Goal: Information Seeking & Learning: Learn about a topic

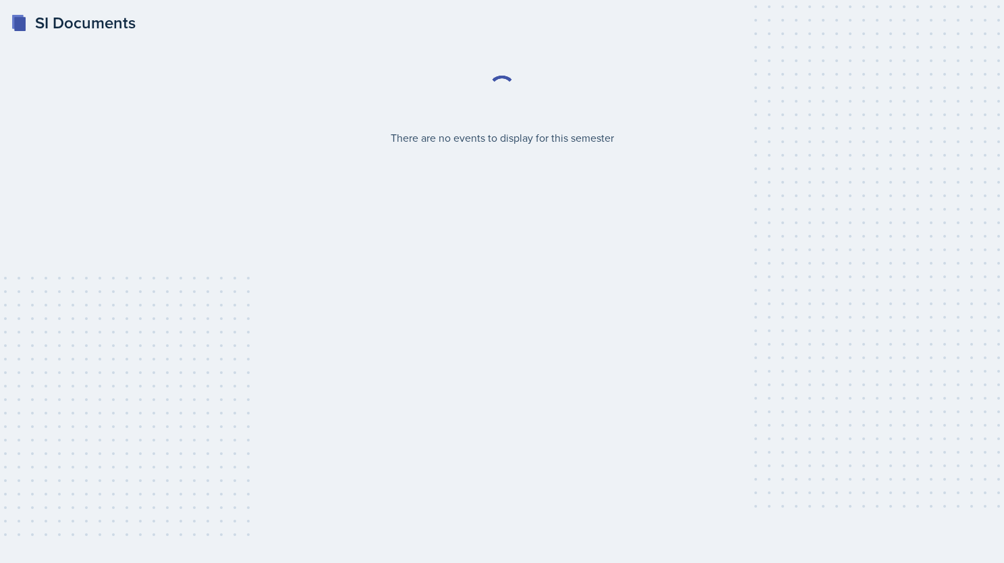
select select "2bed604d-1099-4043-b1bc-2365e8740244"
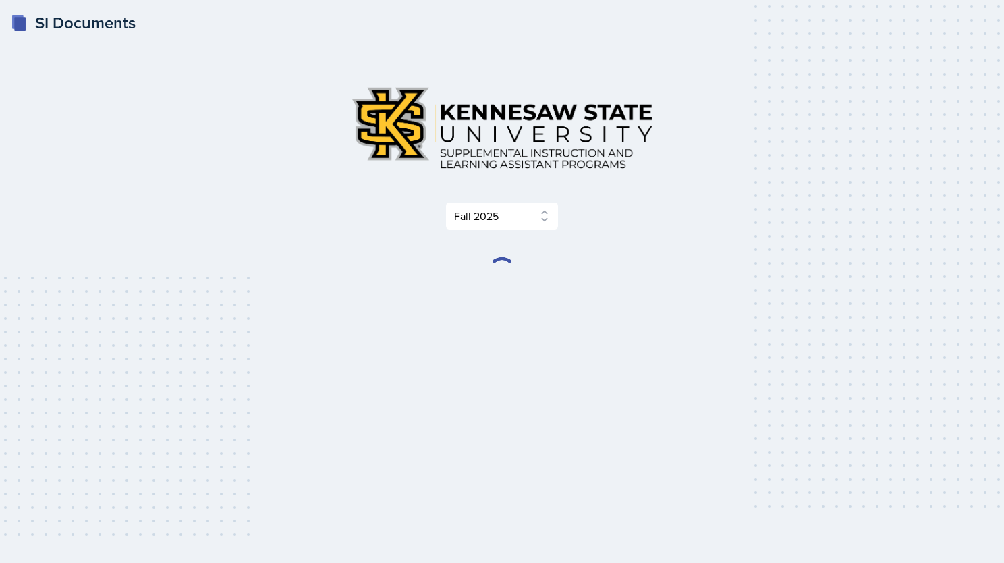
click at [581, 401] on div "Select Semester Fall 2025 Summer 2025 Spring 2025 Fall 2024 Summer 2024 Spring …" at bounding box center [502, 281] width 691 height 498
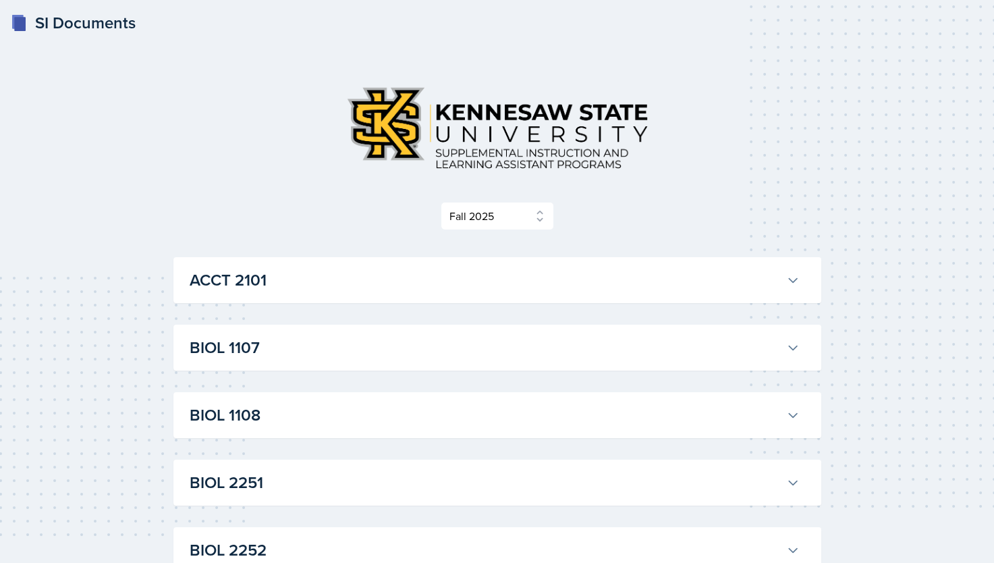
click at [581, 401] on button "BIOL 1108" at bounding box center [494, 415] width 615 height 30
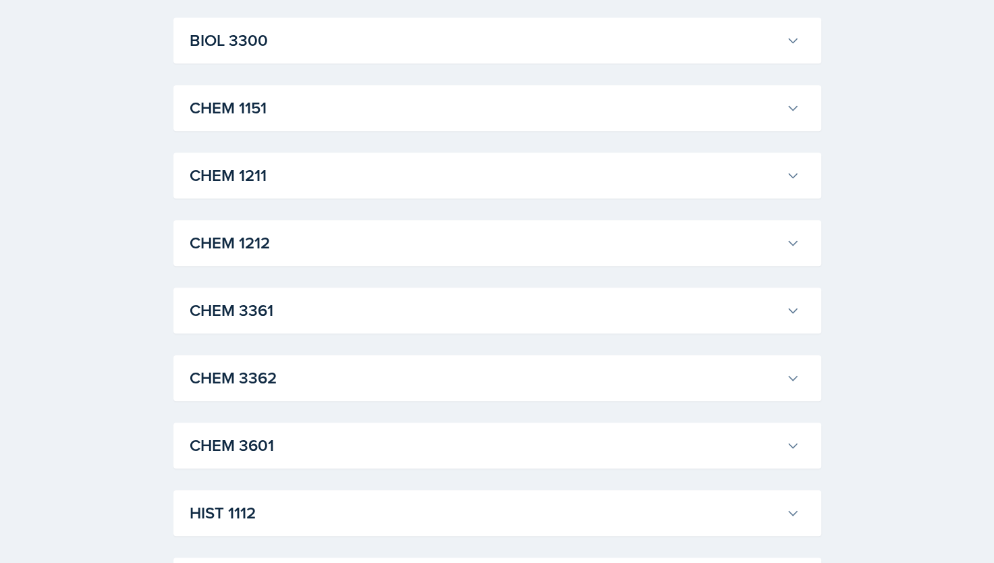
scroll to position [741, 0]
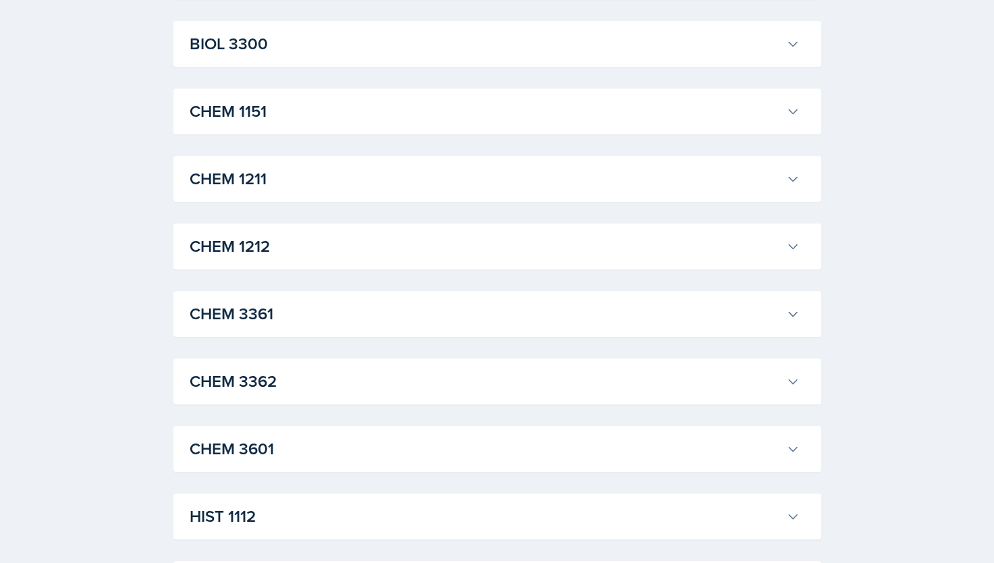
click at [335, 171] on h3 "CHEM 1211" at bounding box center [485, 179] width 591 height 24
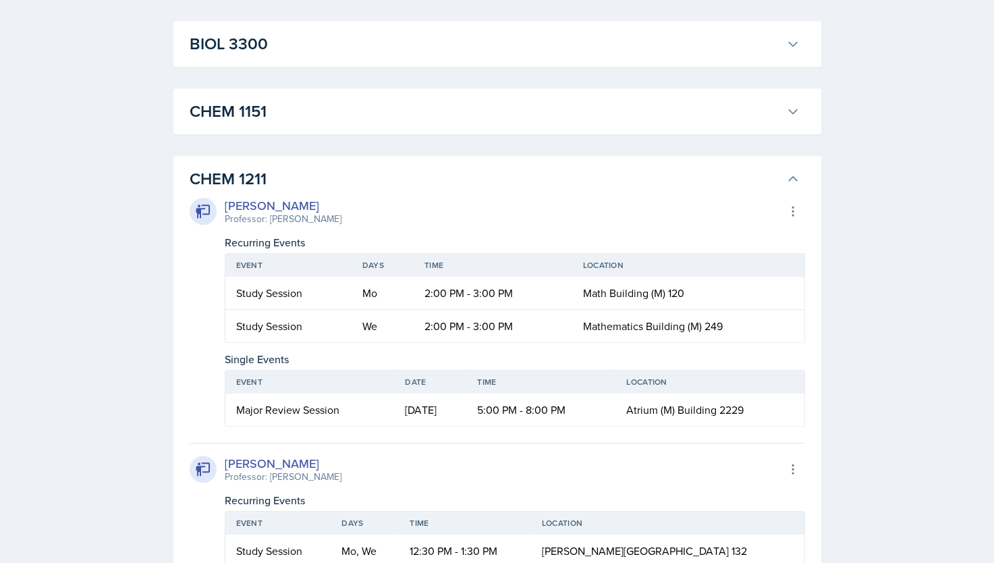
scroll to position [746, 0]
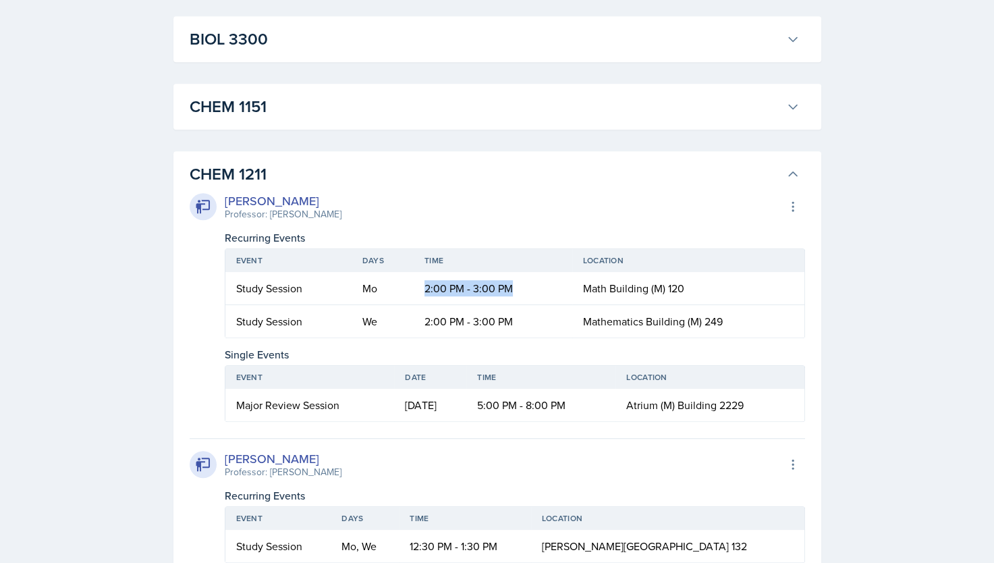
drag, startPoint x: 376, startPoint y: 287, endPoint x: 534, endPoint y: 296, distance: 157.4
click at [534, 296] on tr "Study Session Mo 2:00 PM - 3:00 PM Math Building (M) 120" at bounding box center [514, 288] width 579 height 33
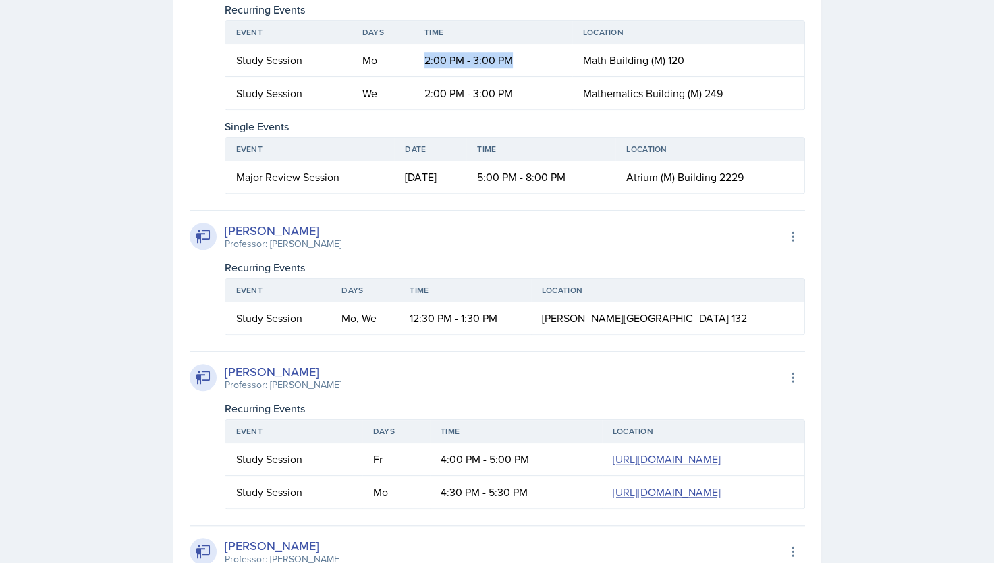
scroll to position [976, 0]
click at [443, 221] on div "[PERSON_NAME] Professor: [PERSON_NAME] Export to Google Calendar" at bounding box center [497, 235] width 615 height 30
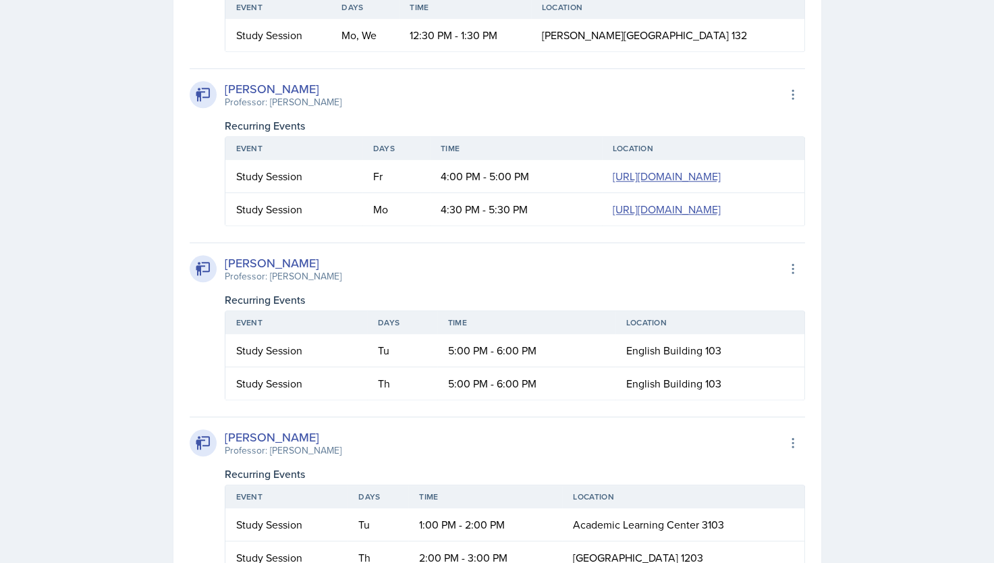
scroll to position [1322, 0]
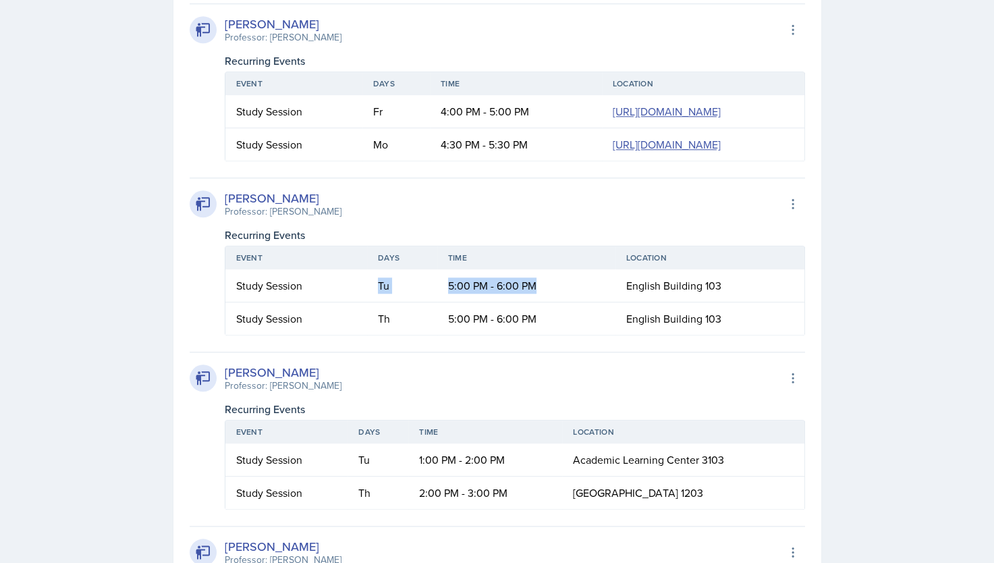
drag, startPoint x: 360, startPoint y: 388, endPoint x: 557, endPoint y: 403, distance: 196.9
click at [557, 302] on tr "Study Session Tu 5:00 PM - 6:00 PM English Building 103" at bounding box center [514, 285] width 579 height 33
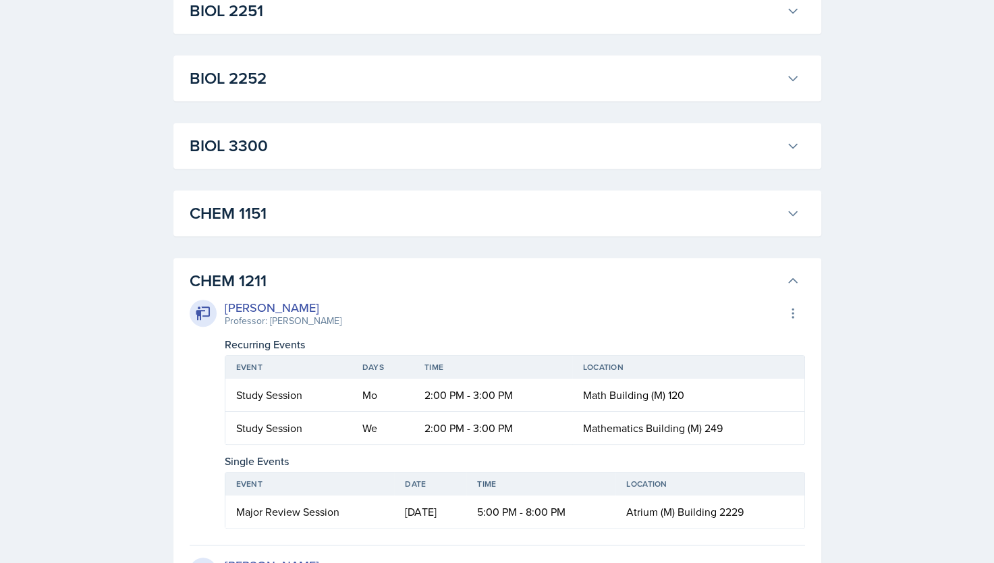
scroll to position [640, 0]
click at [516, 290] on h3 "CHEM 1211" at bounding box center [485, 281] width 591 height 24
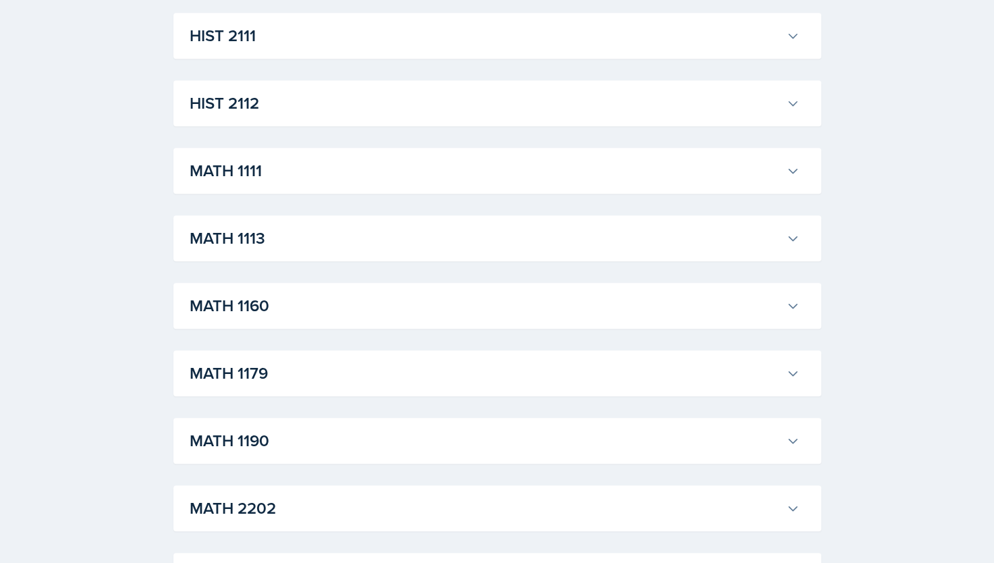
scroll to position [1294, 0]
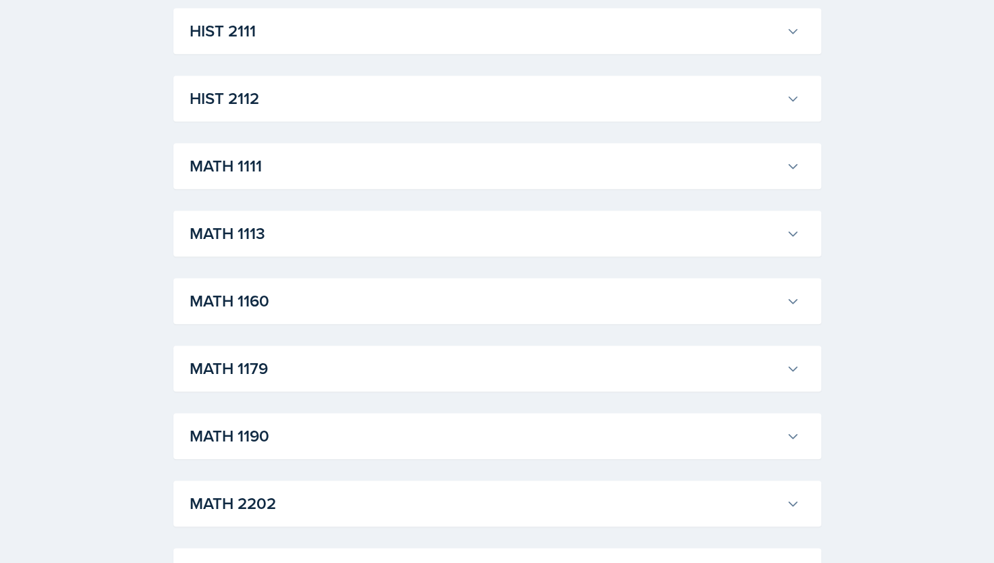
click at [354, 169] on h3 "MATH 1111" at bounding box center [485, 166] width 591 height 24
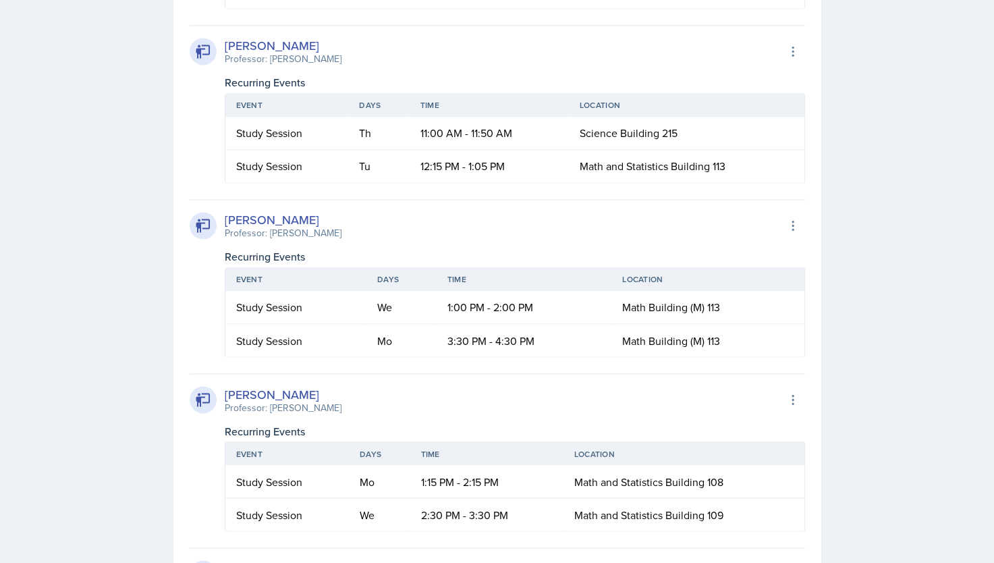
scroll to position [2149, 0]
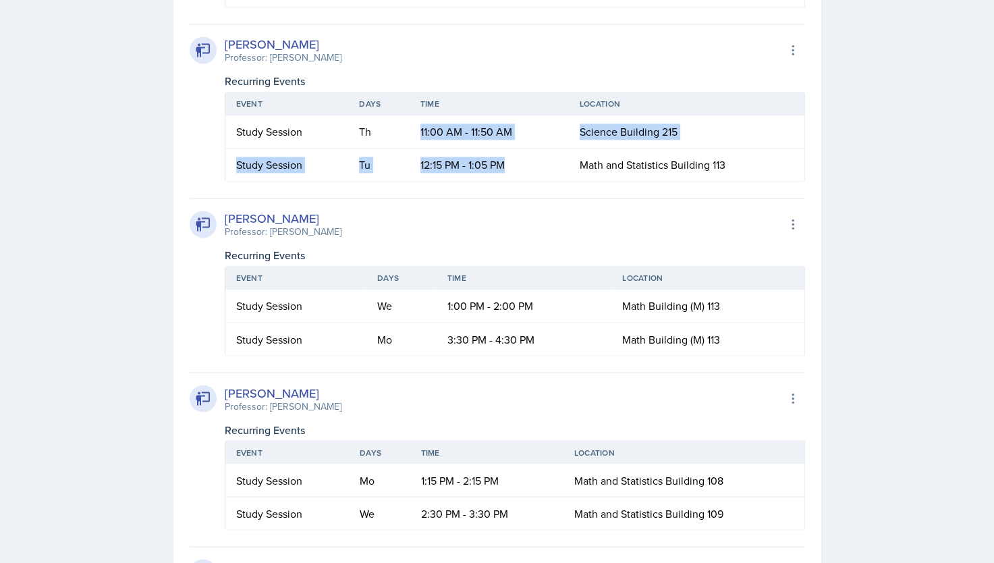
drag, startPoint x: 384, startPoint y: 356, endPoint x: 502, endPoint y: 377, distance: 120.0
click at [502, 181] on table "Event Days Time Location Study Session Th 11:00 AM - 11:50 AM Science Building …" at bounding box center [515, 137] width 580 height 90
drag, startPoint x: 502, startPoint y: 377, endPoint x: 432, endPoint y: 389, distance: 71.1
click at [432, 181] on td "12:15 PM - 1:05 PM" at bounding box center [489, 164] width 159 height 32
click at [429, 181] on td "12:15 PM - 1:05 PM" at bounding box center [489, 164] width 159 height 32
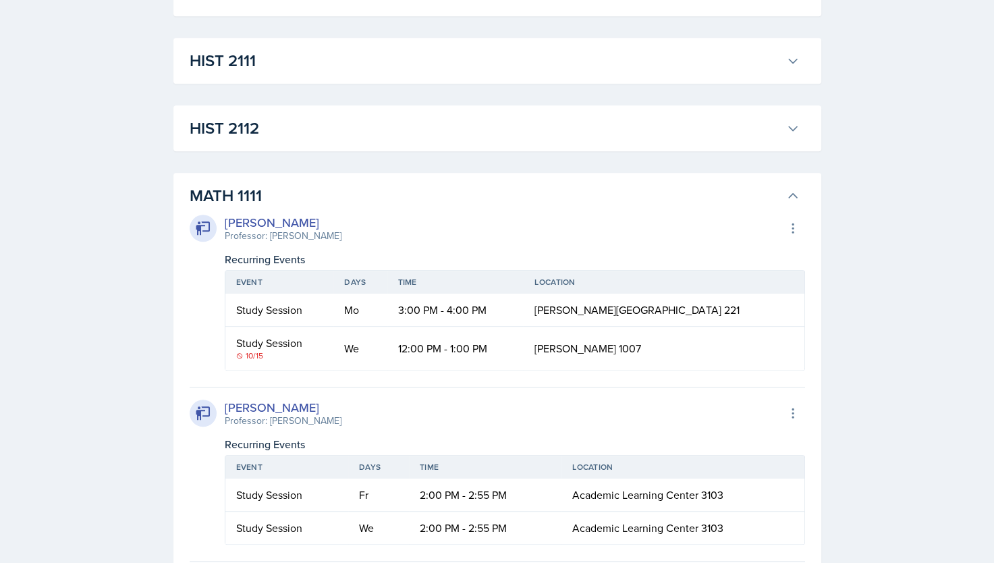
scroll to position [1264, 0]
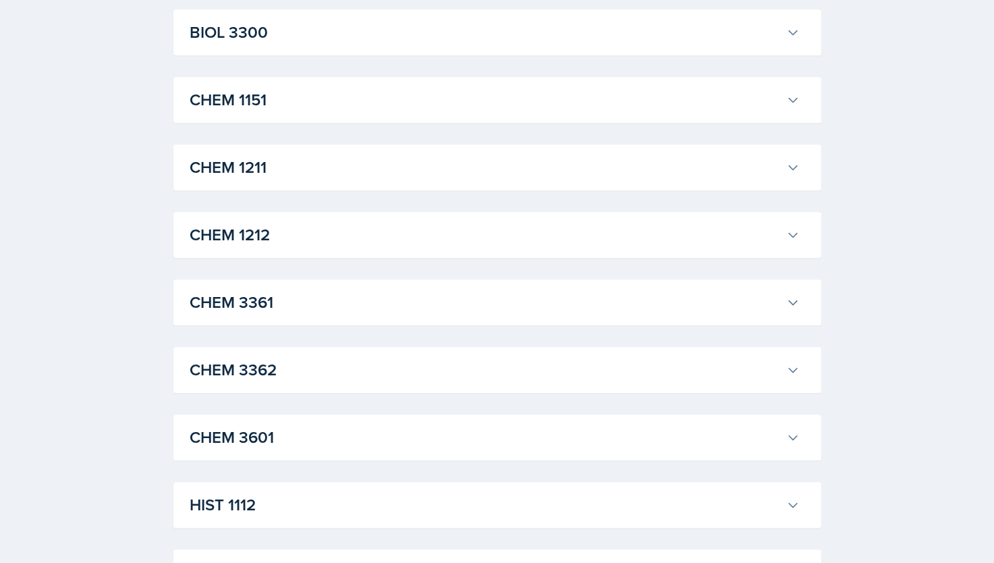
scroll to position [752, 0]
click at [412, 171] on h3 "CHEM 1211" at bounding box center [485, 168] width 591 height 24
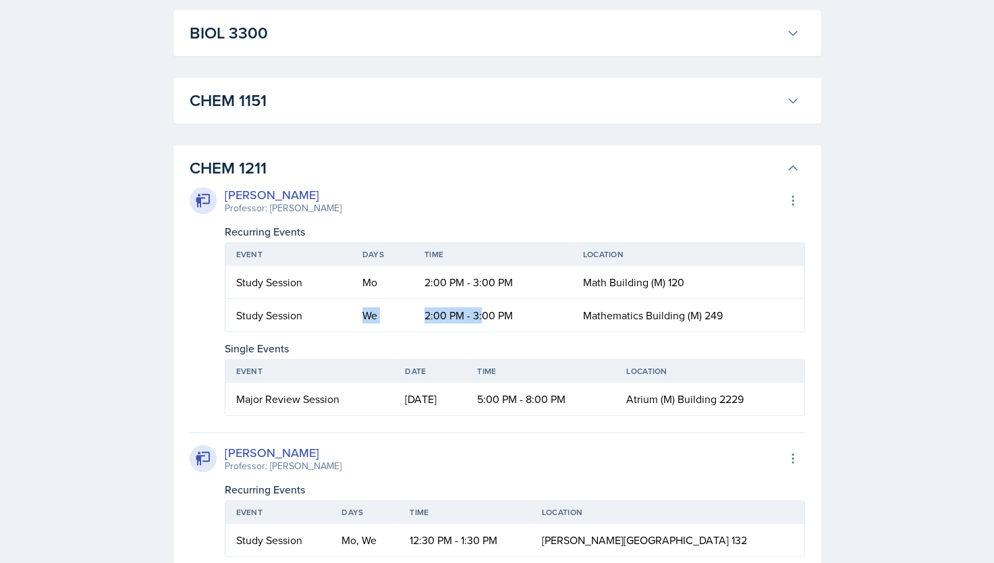
drag, startPoint x: 343, startPoint y: 306, endPoint x: 490, endPoint y: 329, distance: 149.0
click at [490, 329] on tr "Study Session We 2:00 PM - 3:00 PM Mathematics Building (M) 249" at bounding box center [514, 315] width 579 height 32
click at [339, 179] on h3 "CHEM 1211" at bounding box center [485, 168] width 591 height 24
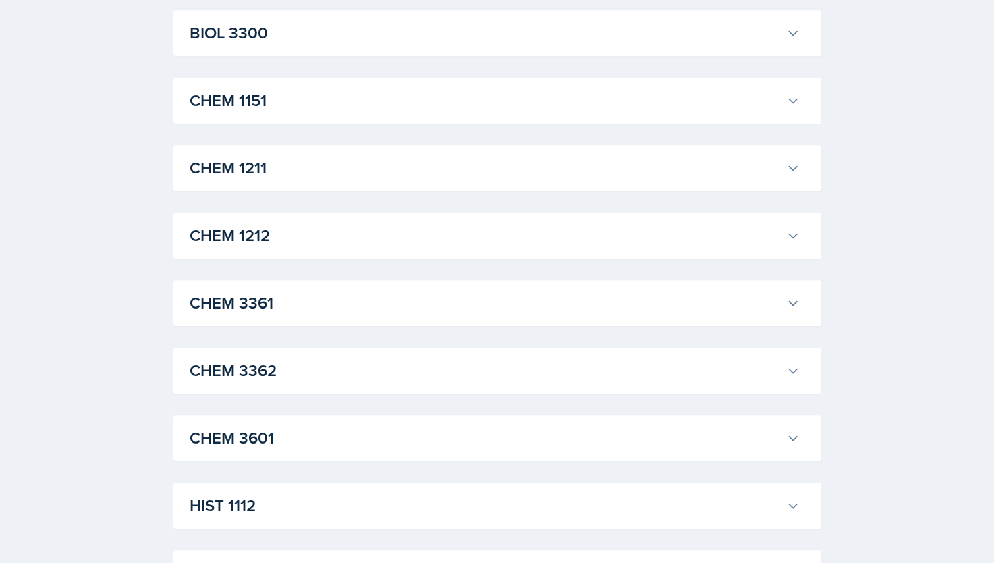
click at [339, 179] on h3 "CHEM 1211" at bounding box center [485, 168] width 591 height 24
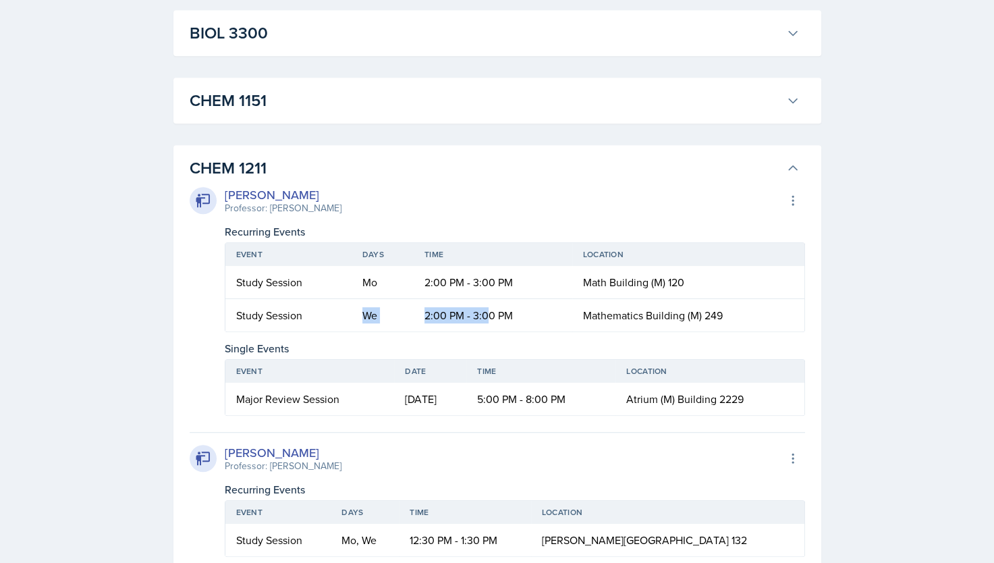
click at [339, 179] on h3 "CHEM 1211" at bounding box center [485, 168] width 591 height 24
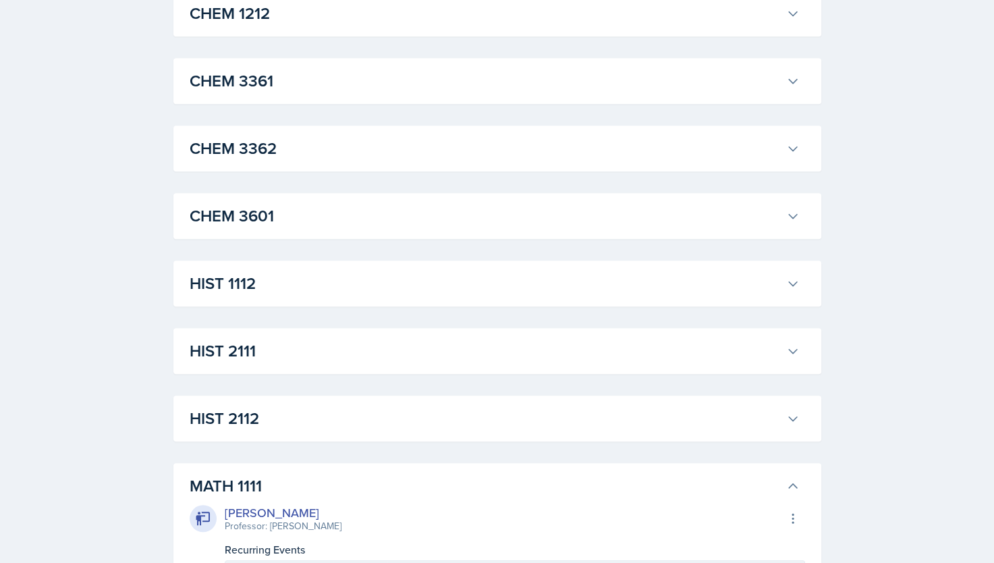
scroll to position [983, 0]
